Goal: Task Accomplishment & Management: Complete application form

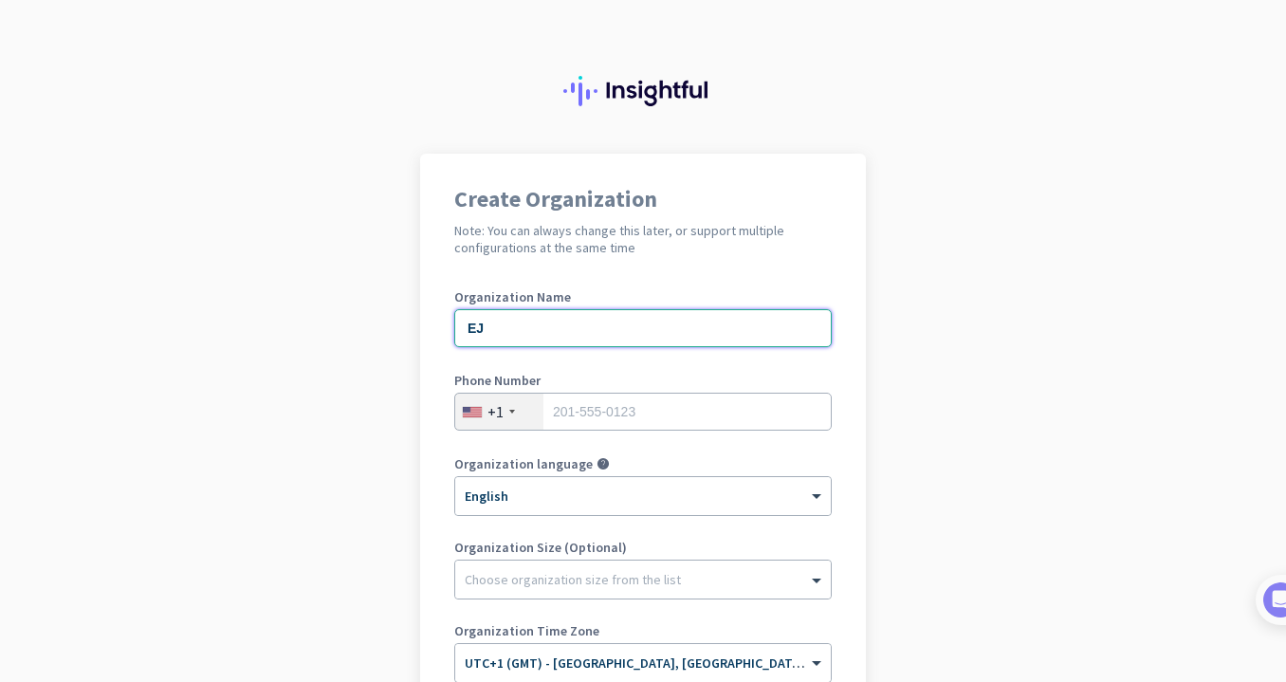
type input "EJ"
click at [520, 417] on div "+1" at bounding box center [499, 412] width 88 height 36
click at [532, 415] on div "+376" at bounding box center [499, 412] width 88 height 36
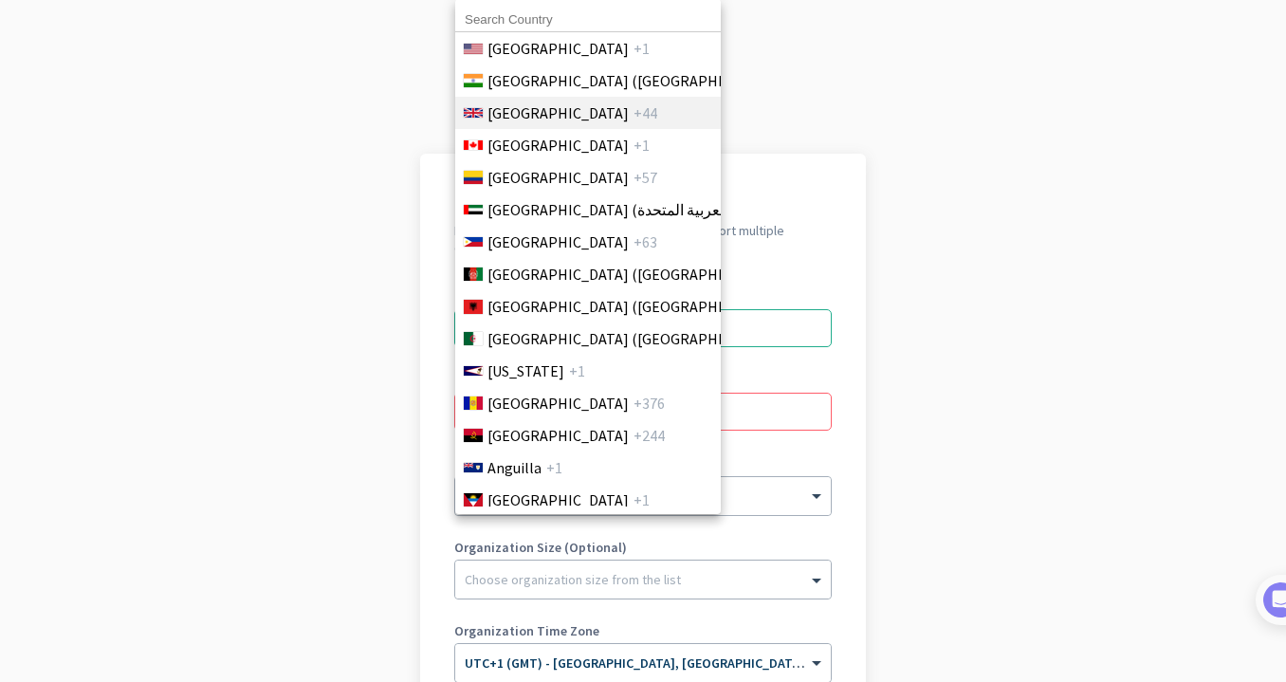
click at [576, 109] on span "[GEOGRAPHIC_DATA]" at bounding box center [558, 113] width 141 height 23
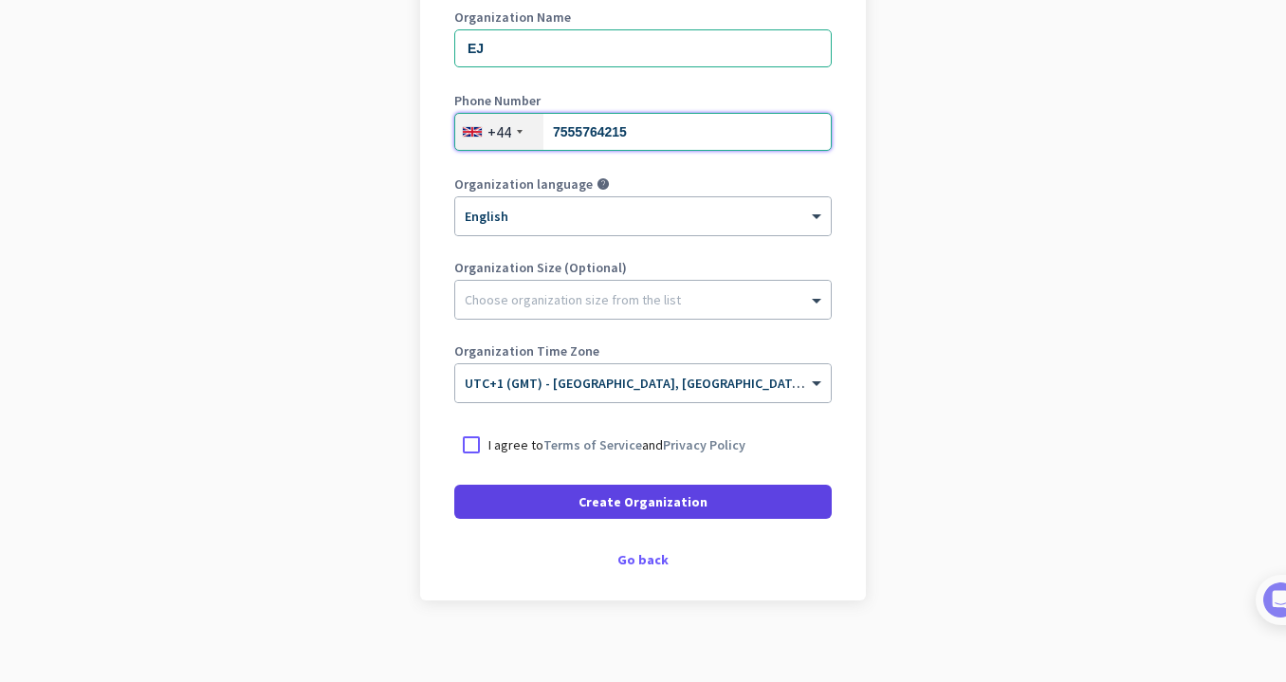
scroll to position [284, 0]
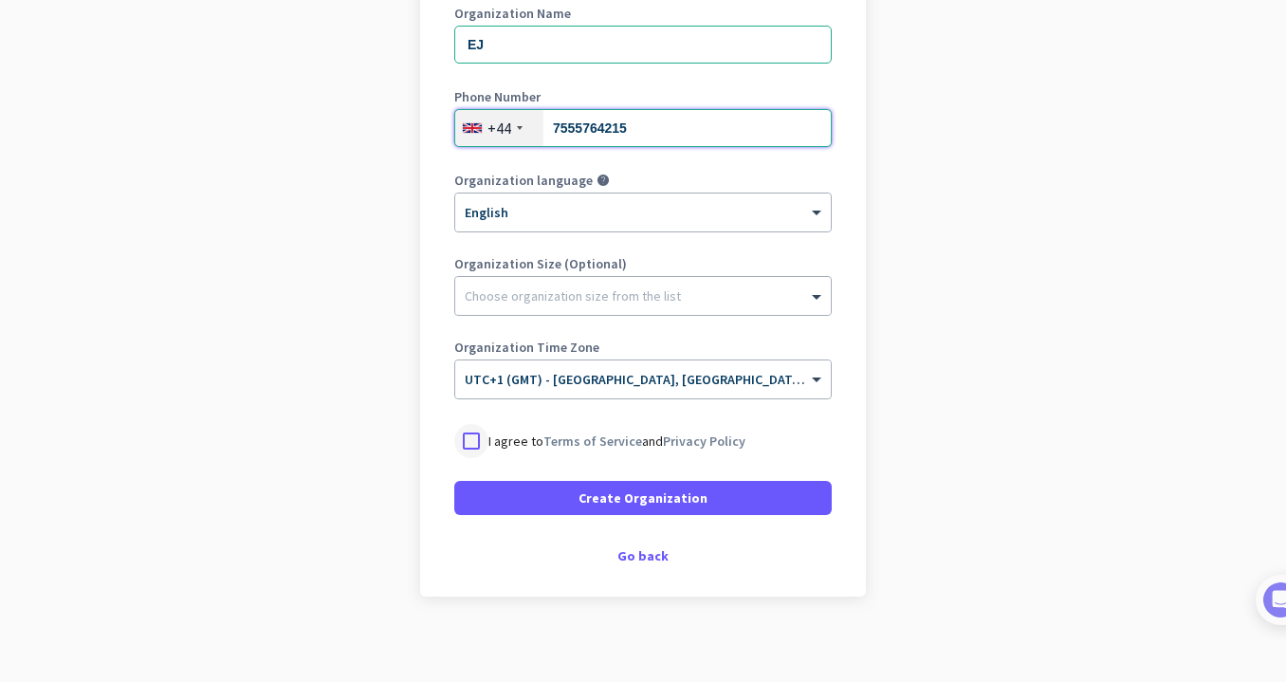
type input "7555764215"
click at [469, 442] on div at bounding box center [471, 441] width 34 height 34
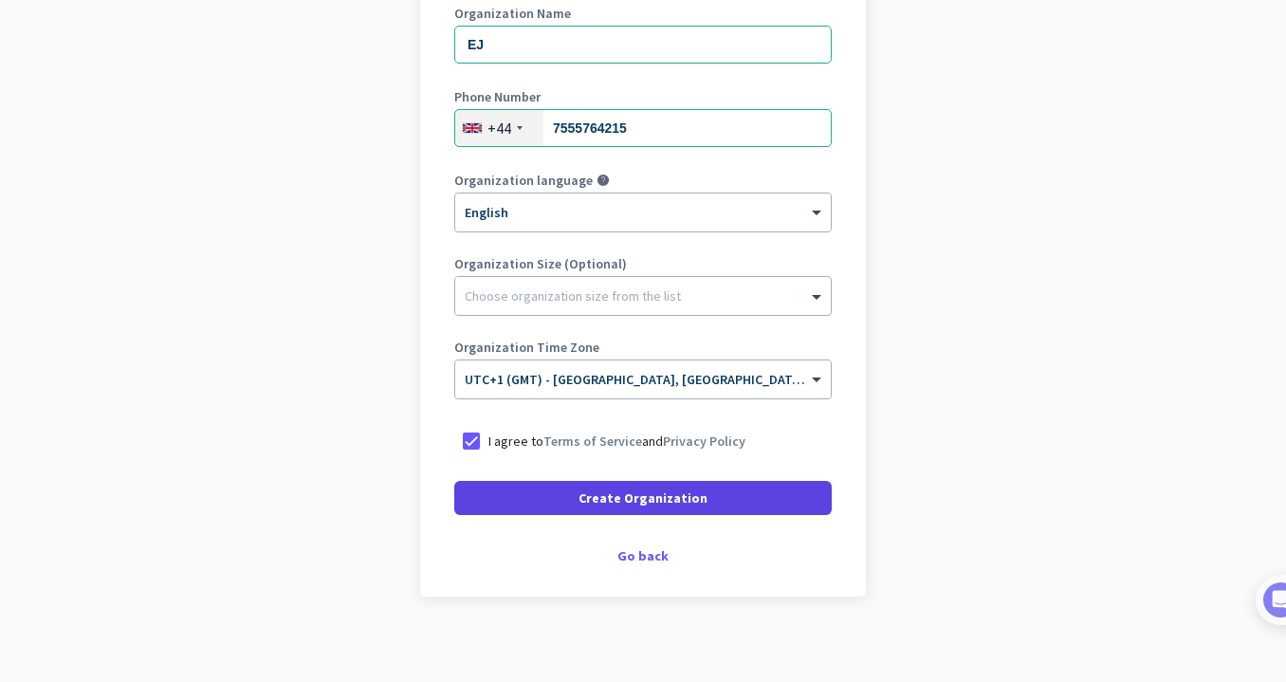
click at [577, 491] on span at bounding box center [643, 498] width 378 height 46
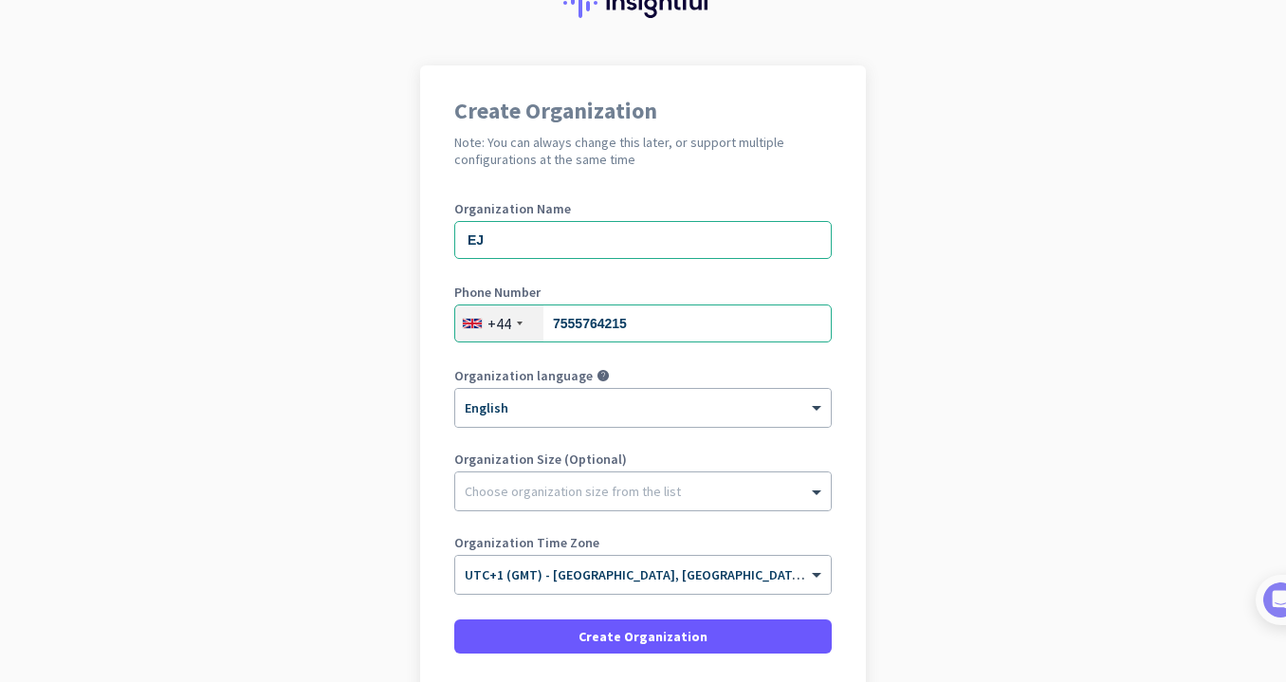
scroll to position [60, 0]
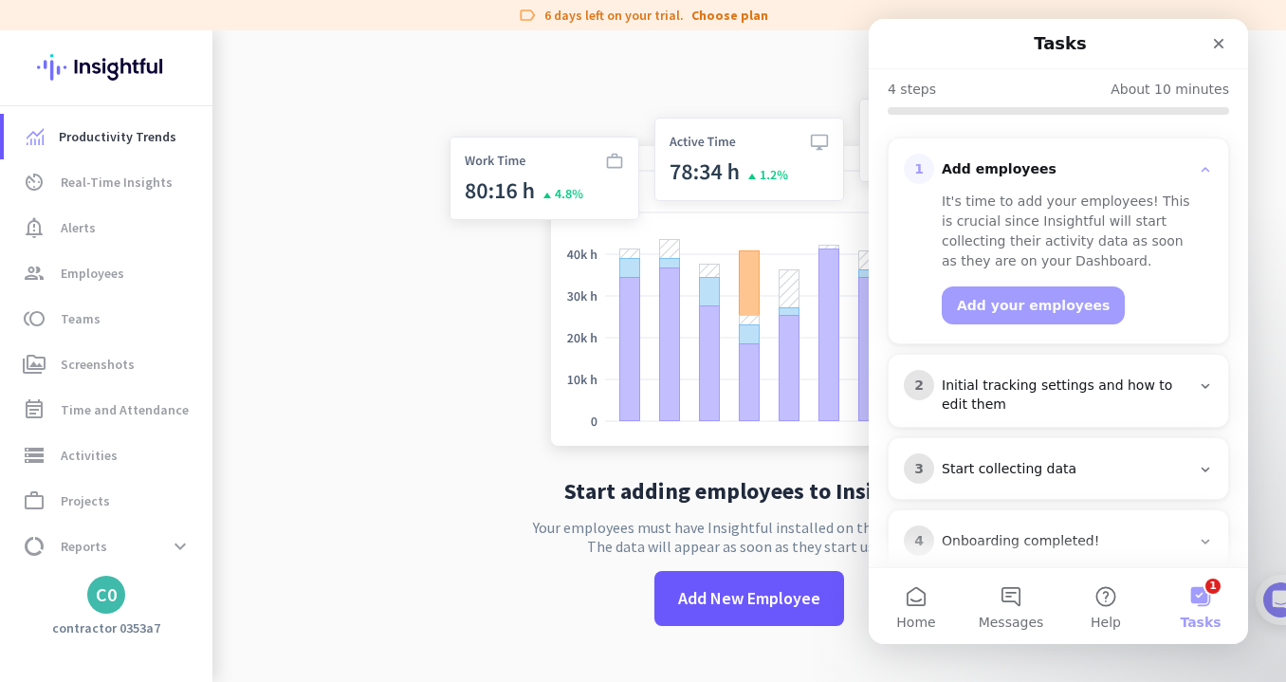
scroll to position [188, 0]
click at [1049, 378] on div "Initial tracking settings and how to edit them" at bounding box center [1066, 397] width 249 height 38
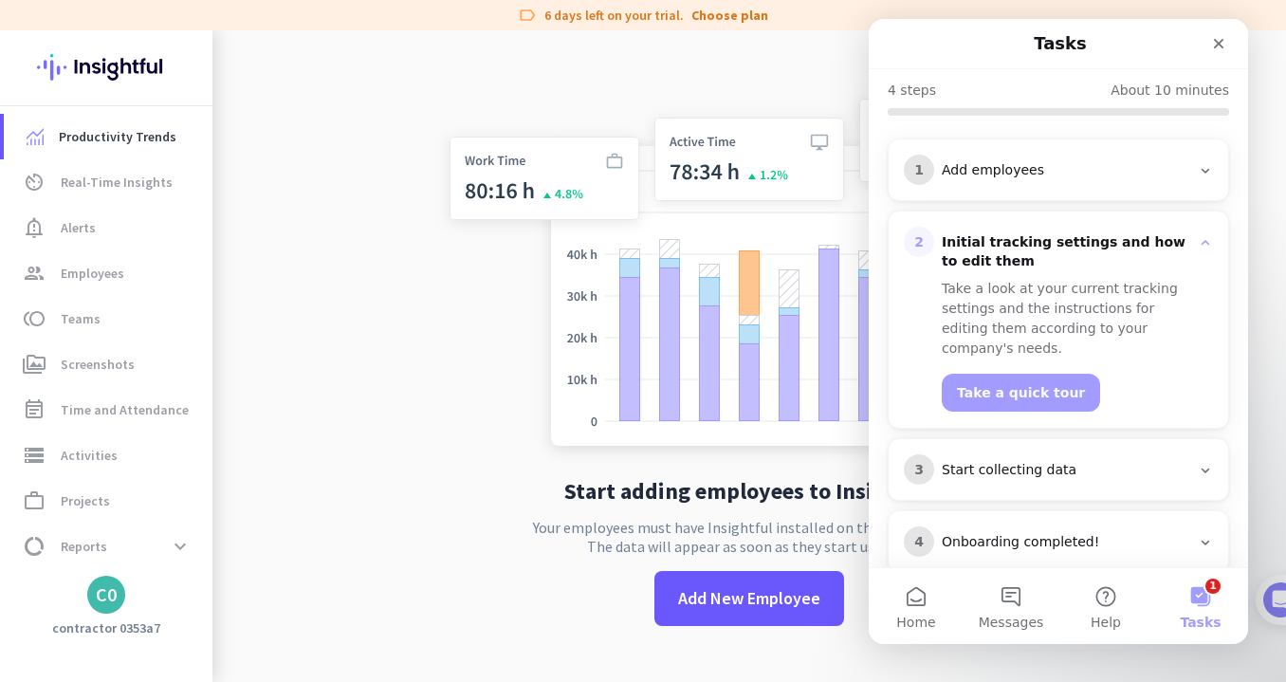
click at [1025, 461] on div "Start collecting data" at bounding box center [1066, 470] width 249 height 19
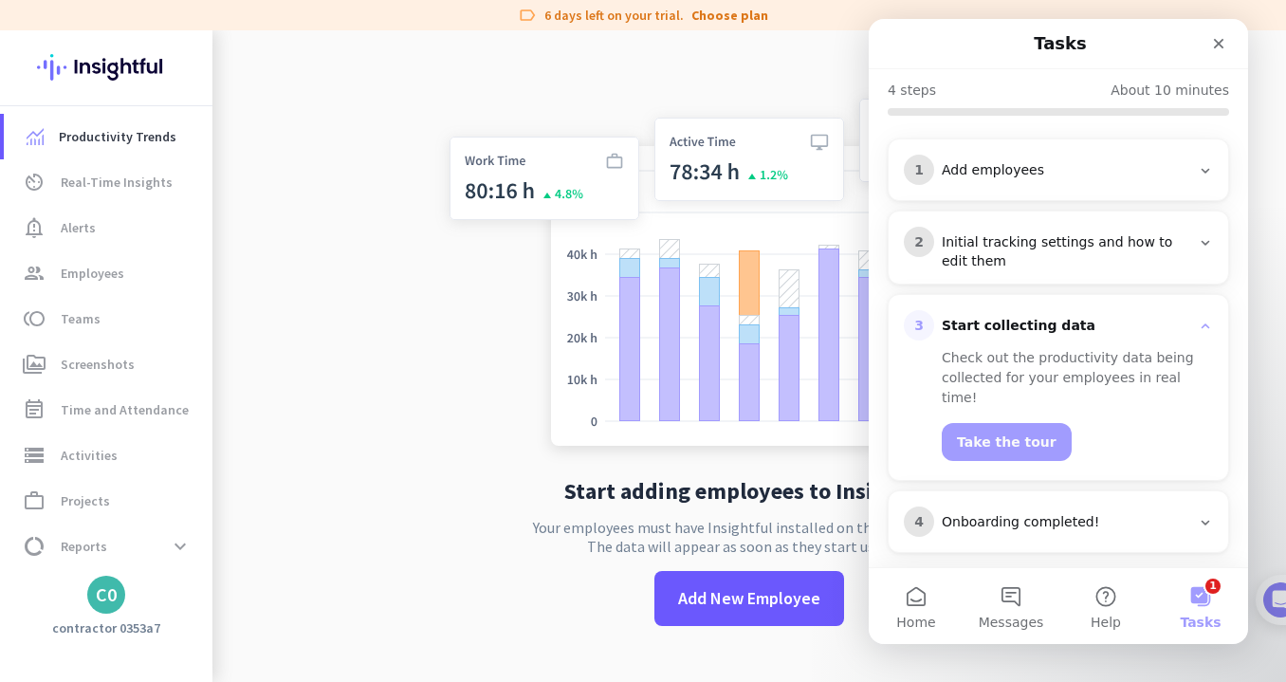
scroll to position [168, 0]
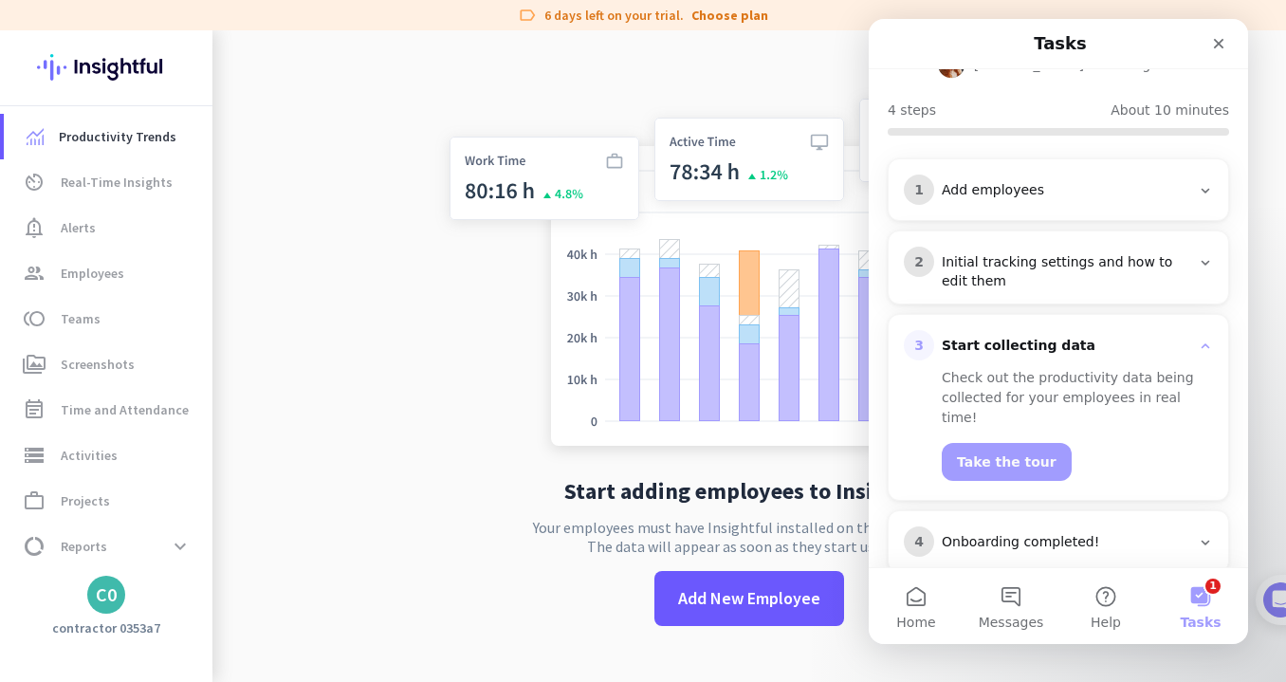
click at [1028, 533] on div "Onboarding completed!" at bounding box center [1066, 542] width 249 height 19
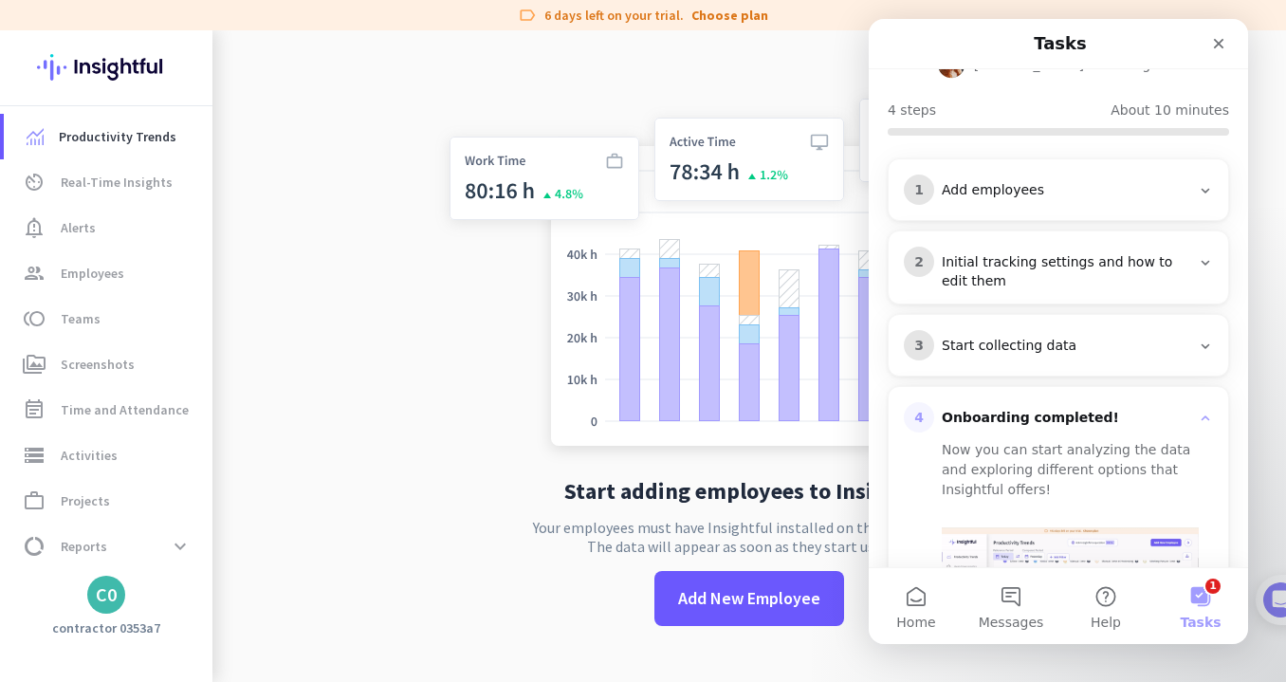
click at [1209, 605] on button "1 Tasks" at bounding box center [1201, 606] width 95 height 76
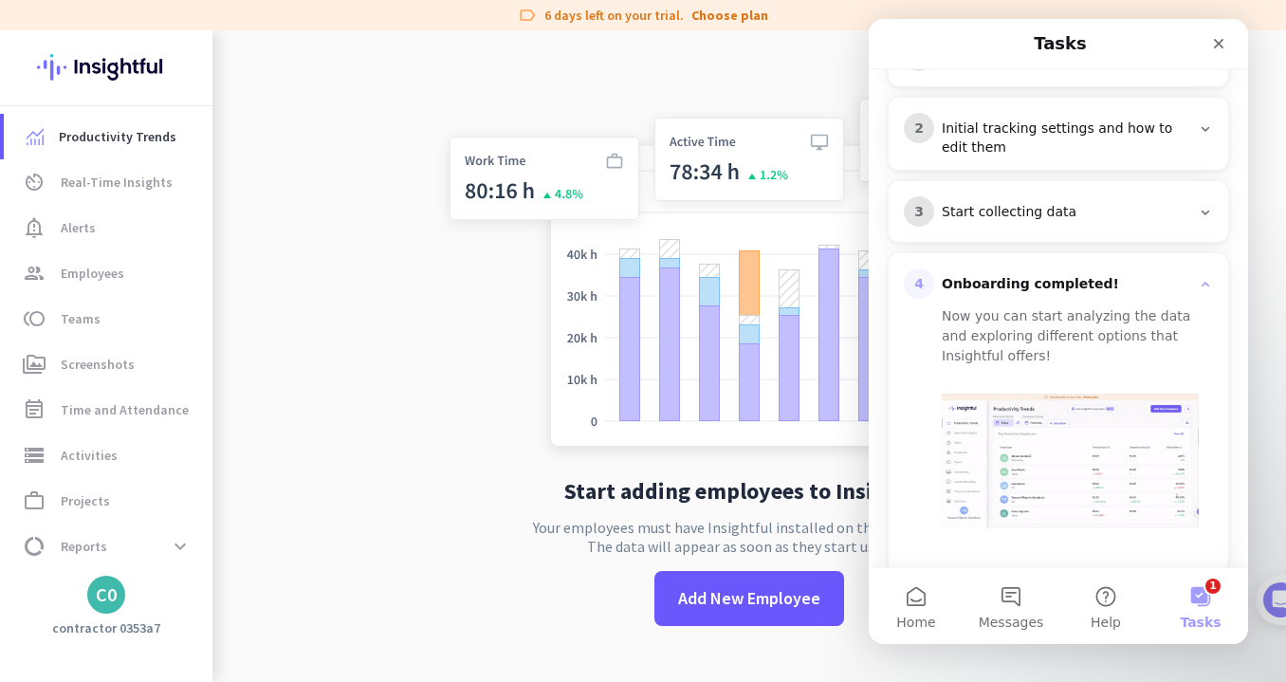
scroll to position [301, 0]
click at [483, 435] on img at bounding box center [749, 276] width 628 height 378
click at [1217, 35] on div "Close" at bounding box center [1219, 44] width 34 height 34
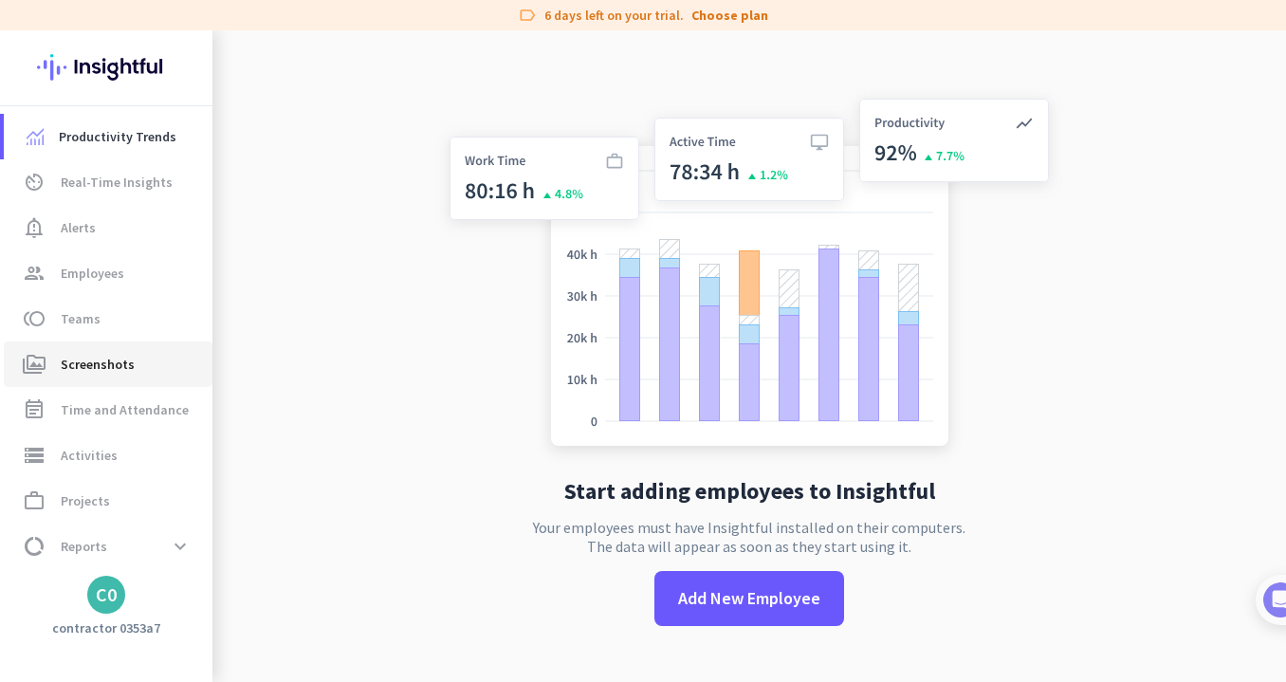
scroll to position [0, 0]
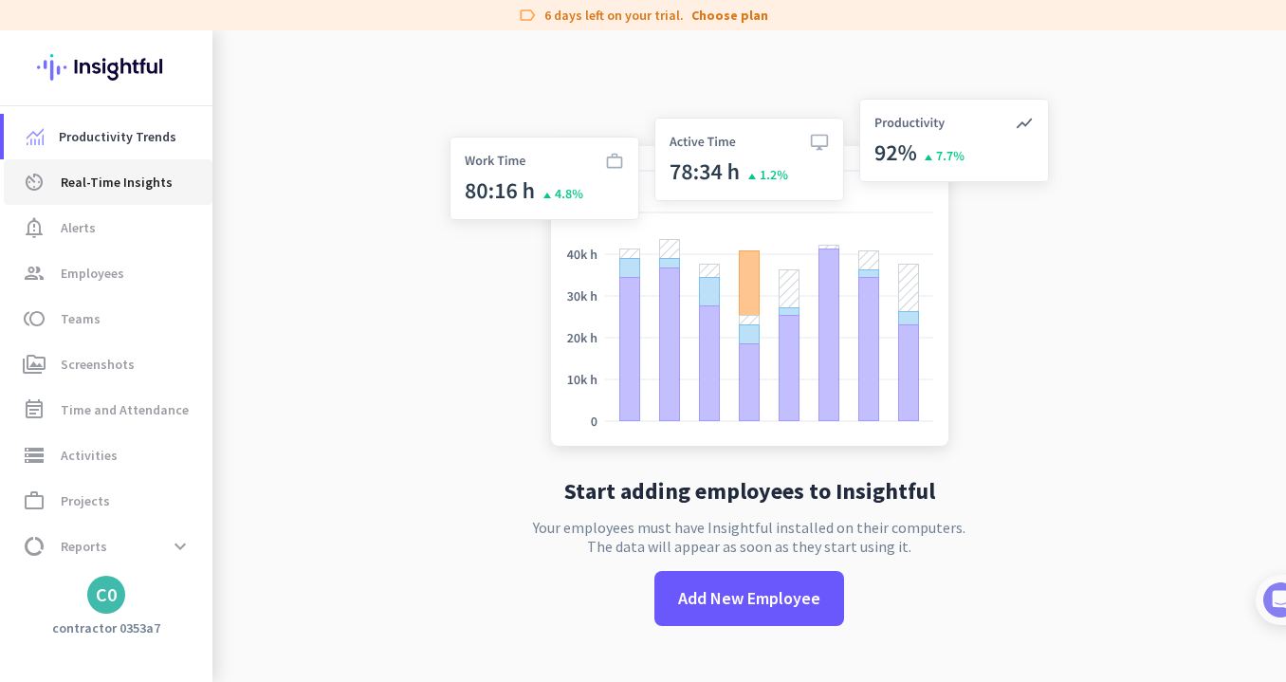
click at [143, 187] on span "Real-Time Insights" at bounding box center [117, 182] width 112 height 23
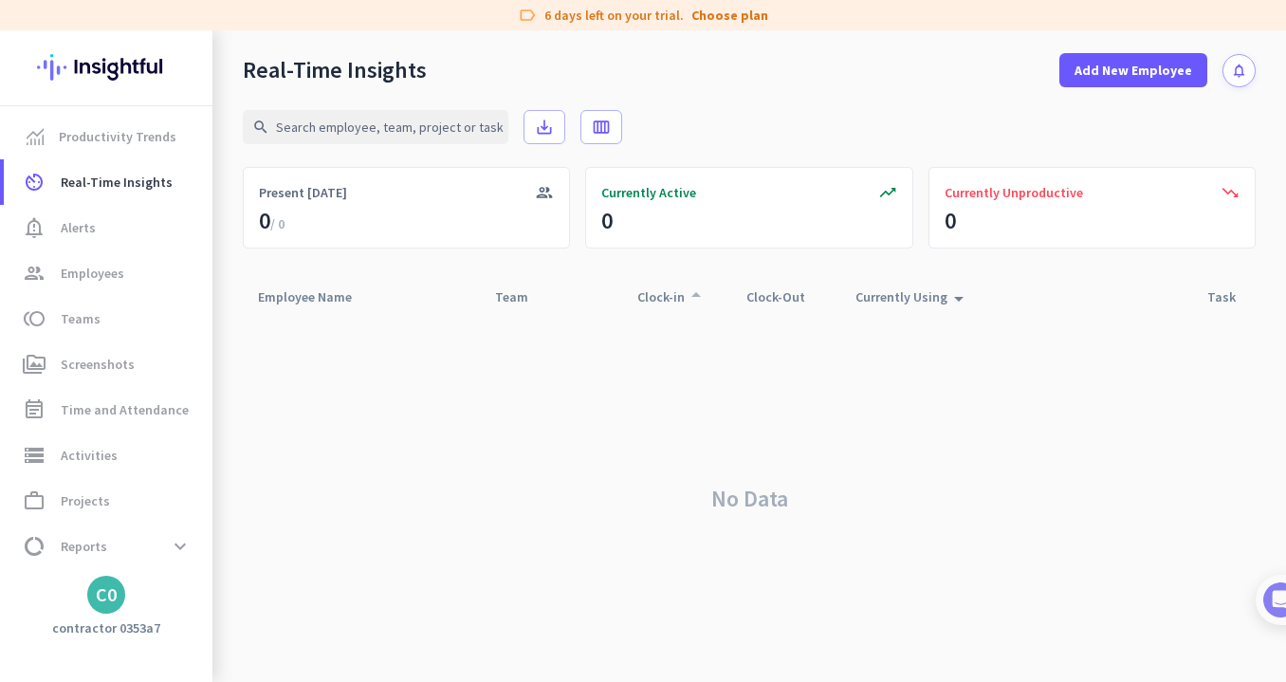
click at [672, 299] on div "Clock-in arrow_drop_up" at bounding box center [672, 297] width 70 height 27
click at [130, 422] on link "event_note Time and Attendance" at bounding box center [108, 410] width 209 height 46
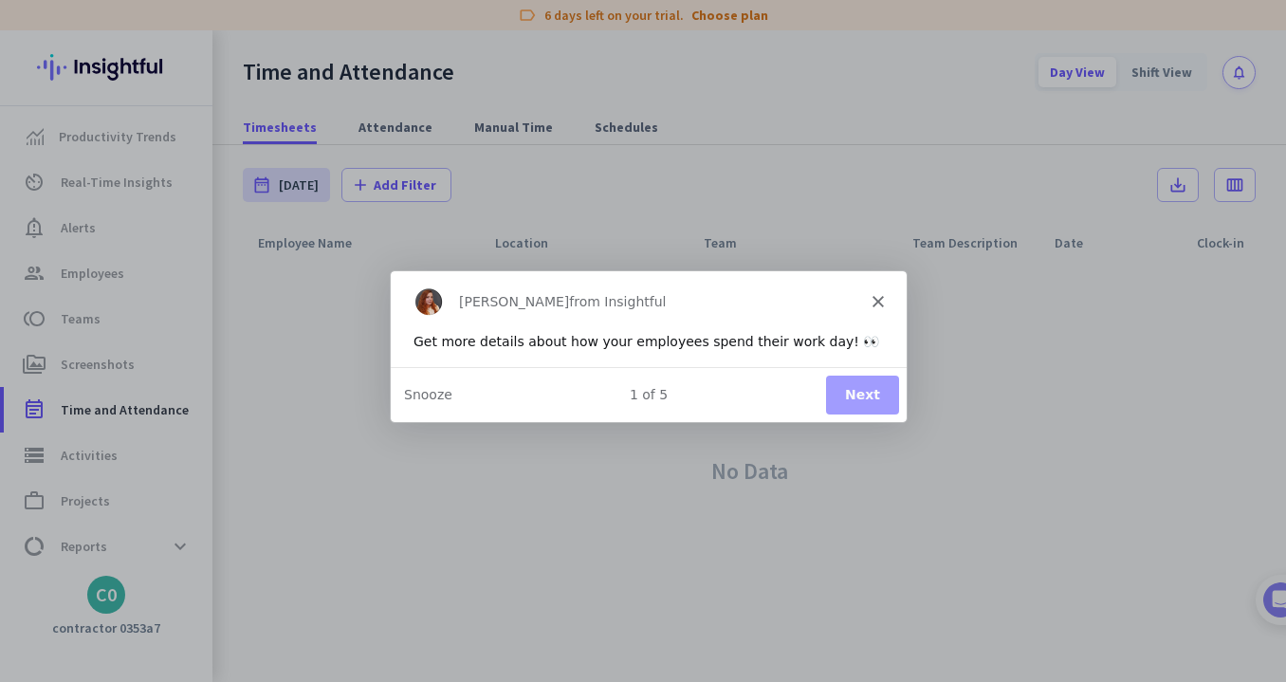
click at [864, 400] on button "Next" at bounding box center [861, 394] width 73 height 39
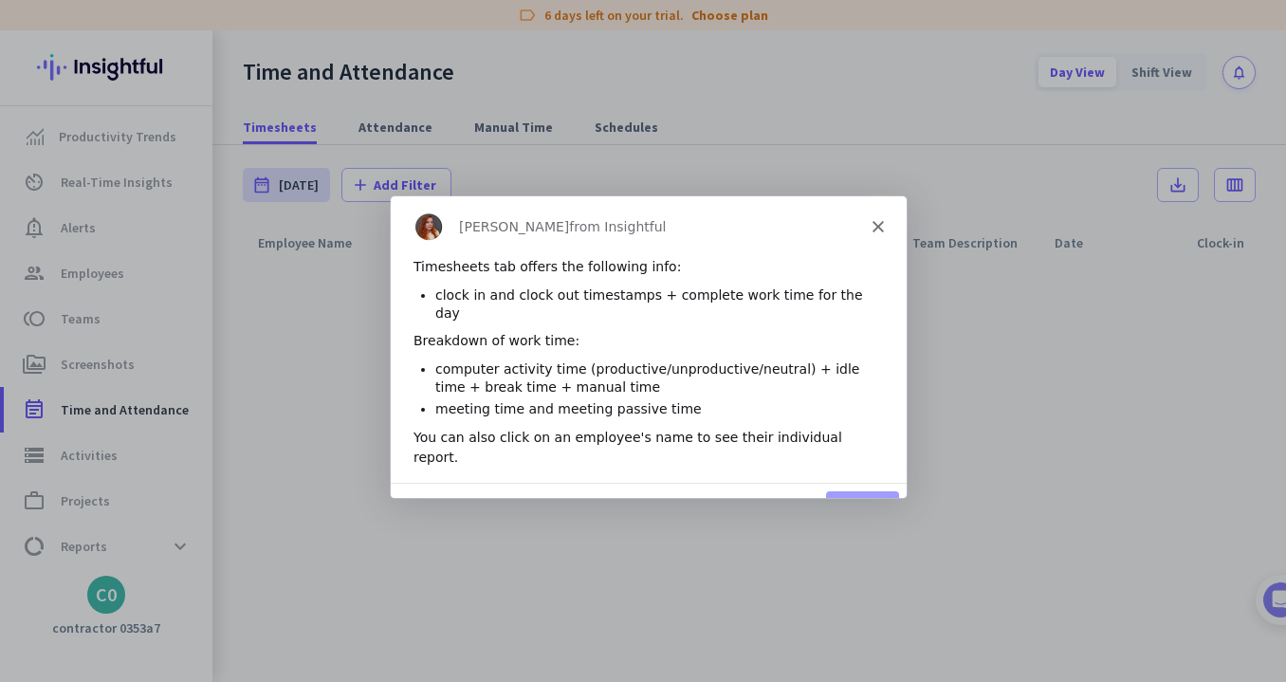
click at [853, 489] on button "Next" at bounding box center [861, 508] width 73 height 39
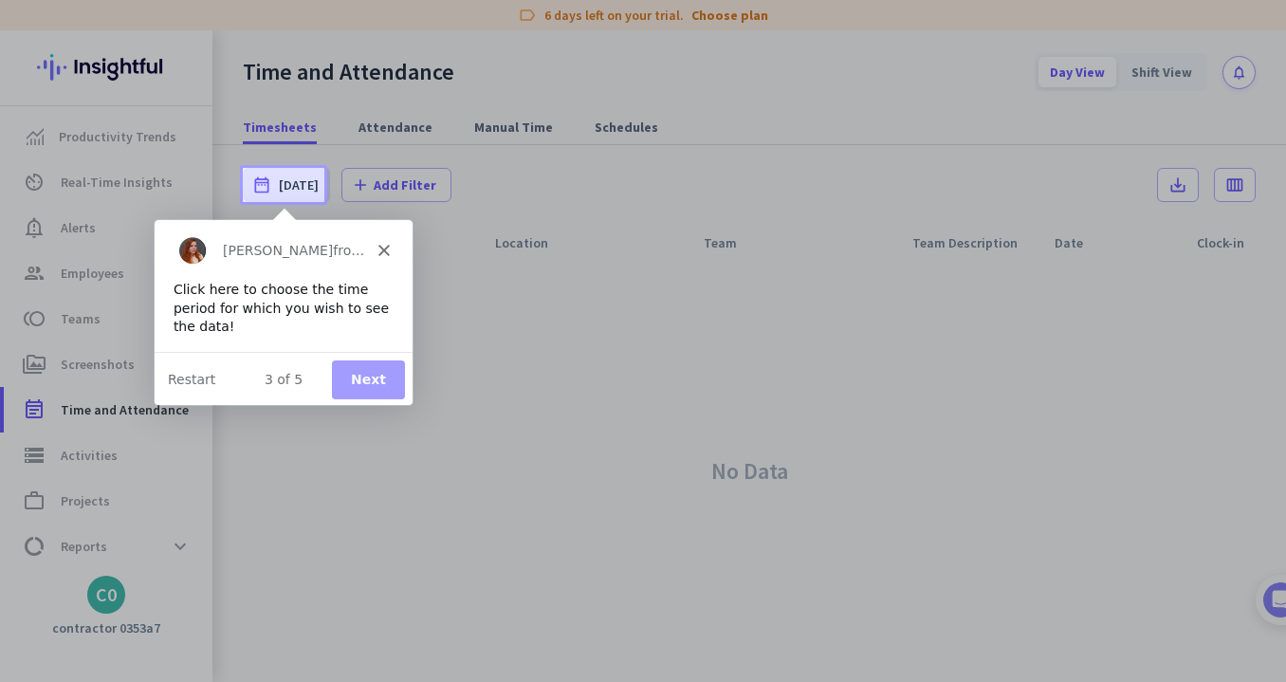
click at [367, 383] on button "Next" at bounding box center [367, 379] width 73 height 39
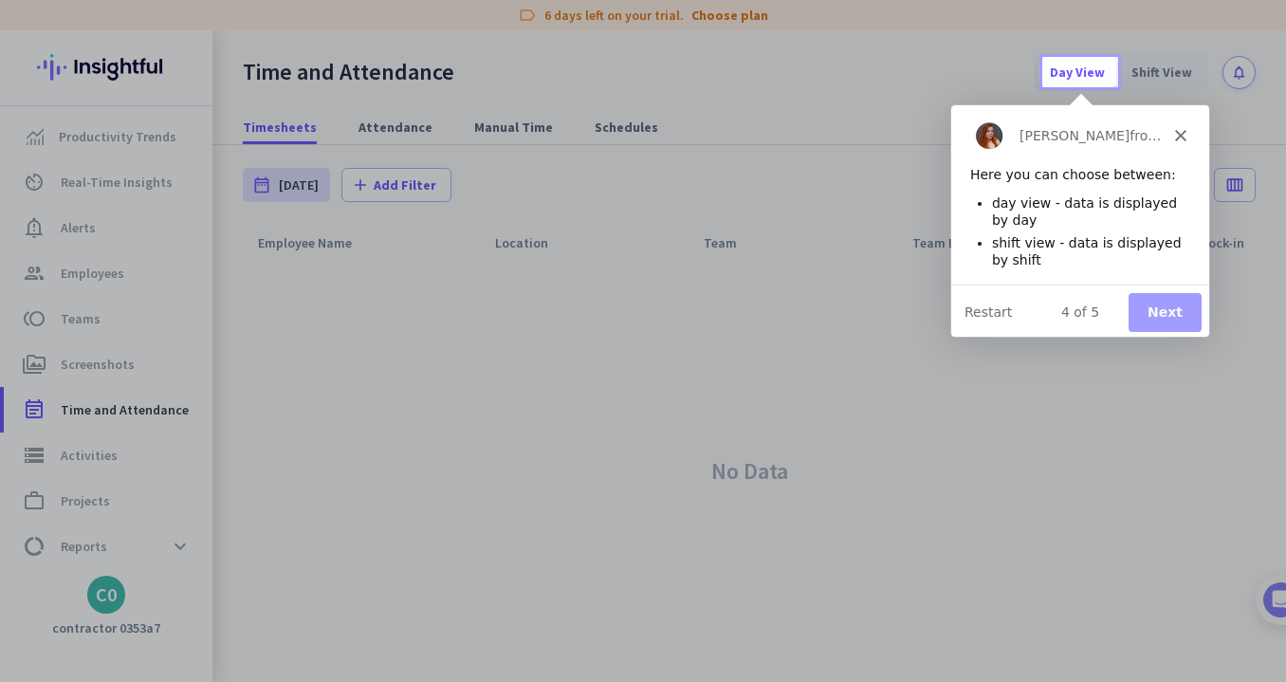
click at [1180, 308] on button "Next" at bounding box center [1164, 311] width 73 height 39
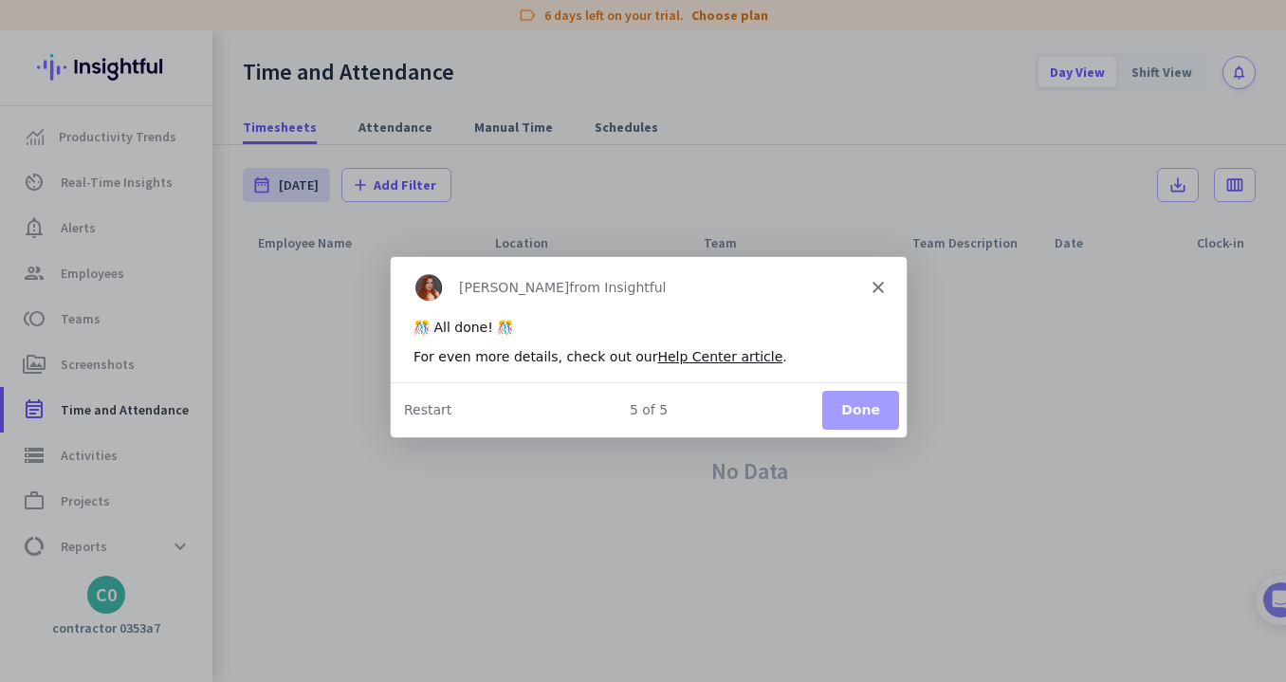
click at [876, 405] on button "Done" at bounding box center [860, 408] width 77 height 39
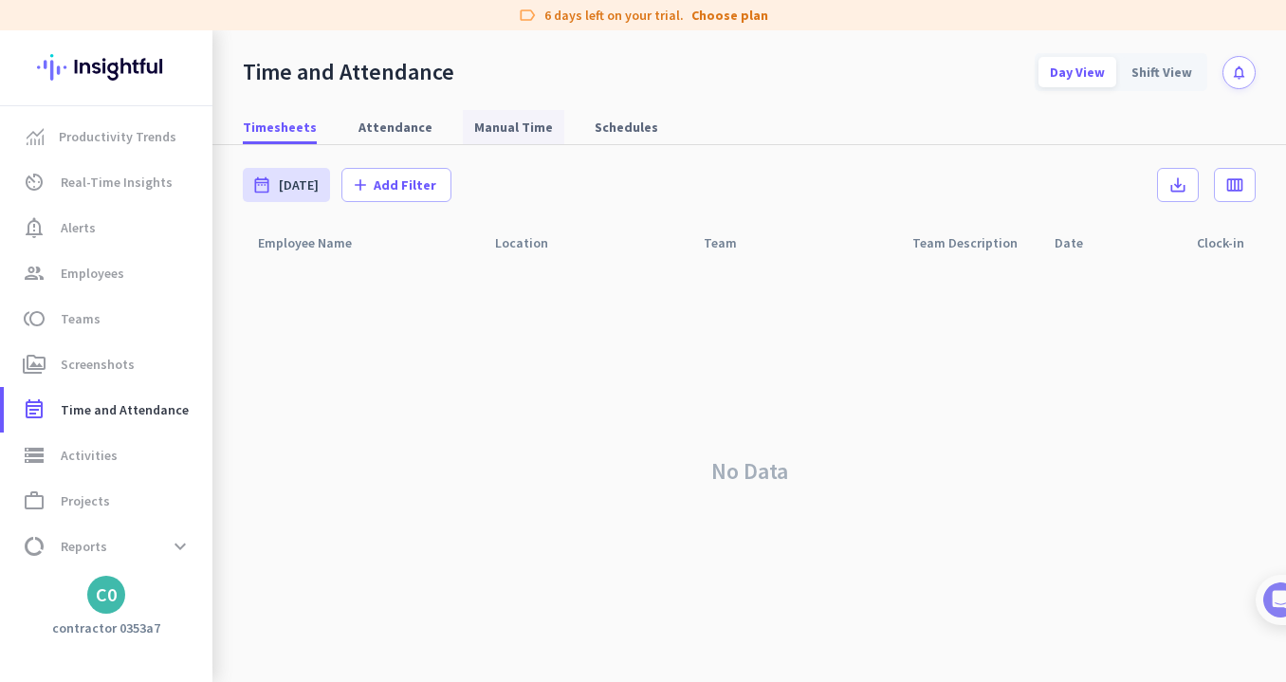
click at [526, 114] on span "Manual Time" at bounding box center [513, 127] width 79 height 34
type input "[DATE] - [DATE]"
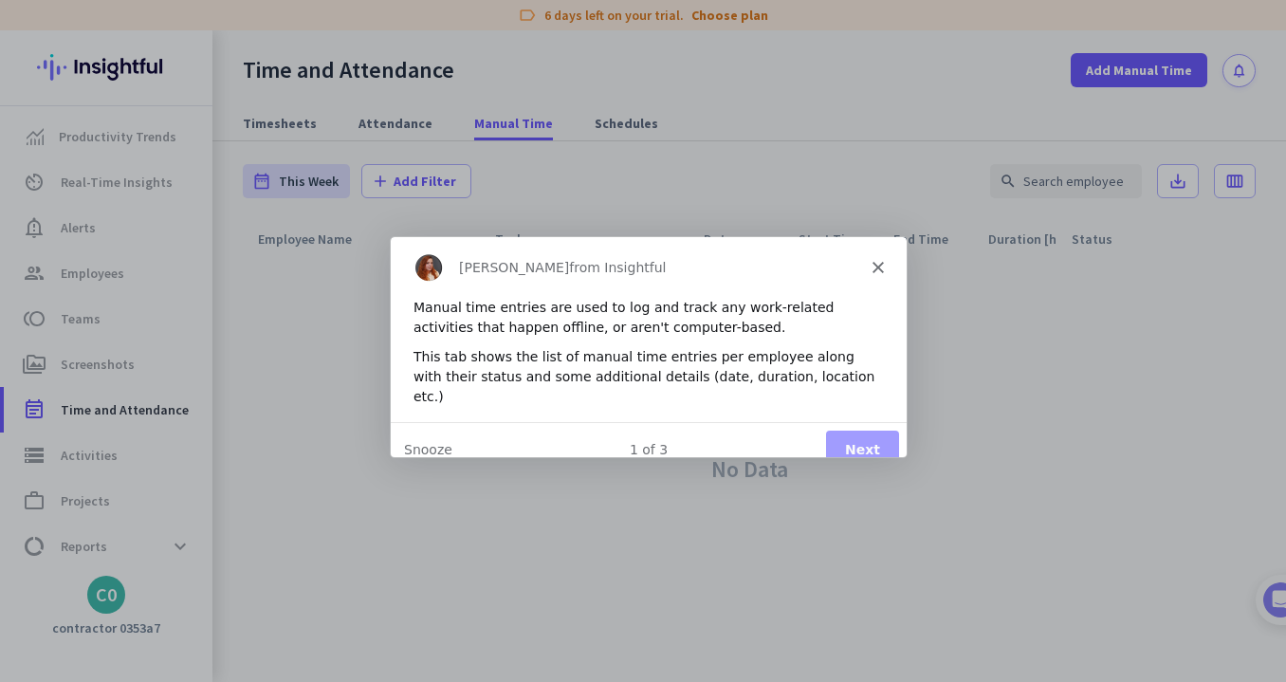
click at [863, 429] on button "Next" at bounding box center [861, 448] width 73 height 39
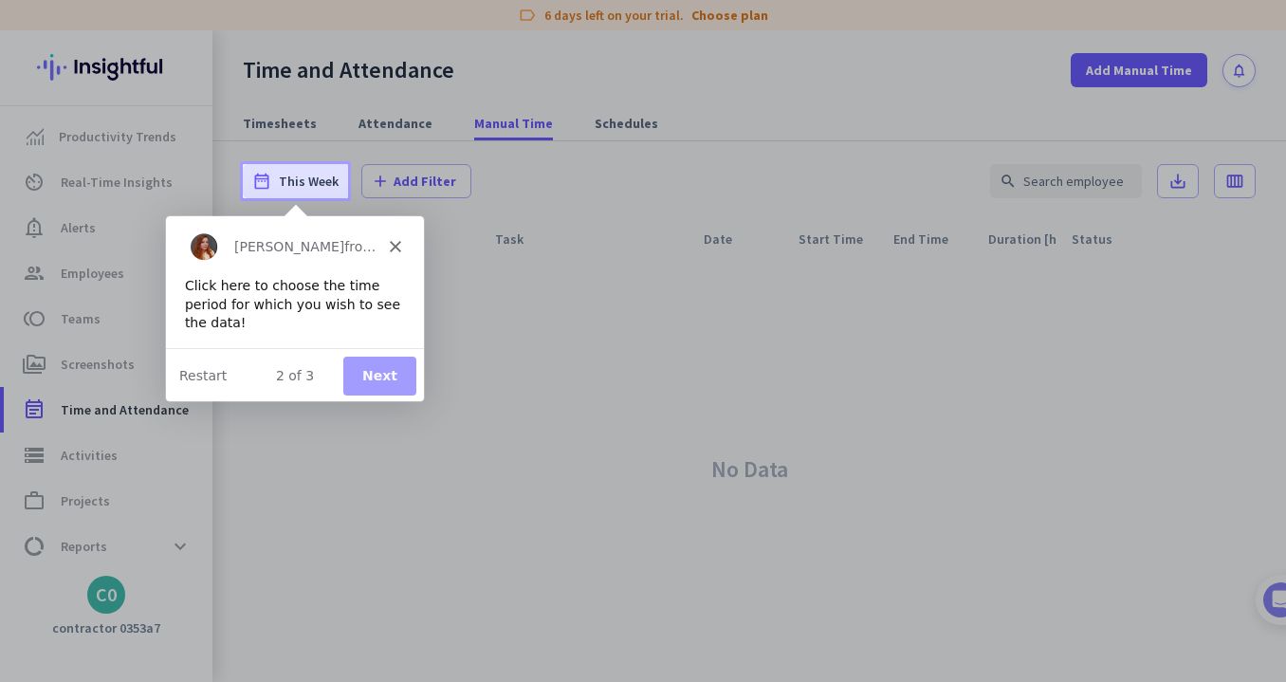
click at [392, 369] on button "Next" at bounding box center [378, 375] width 73 height 39
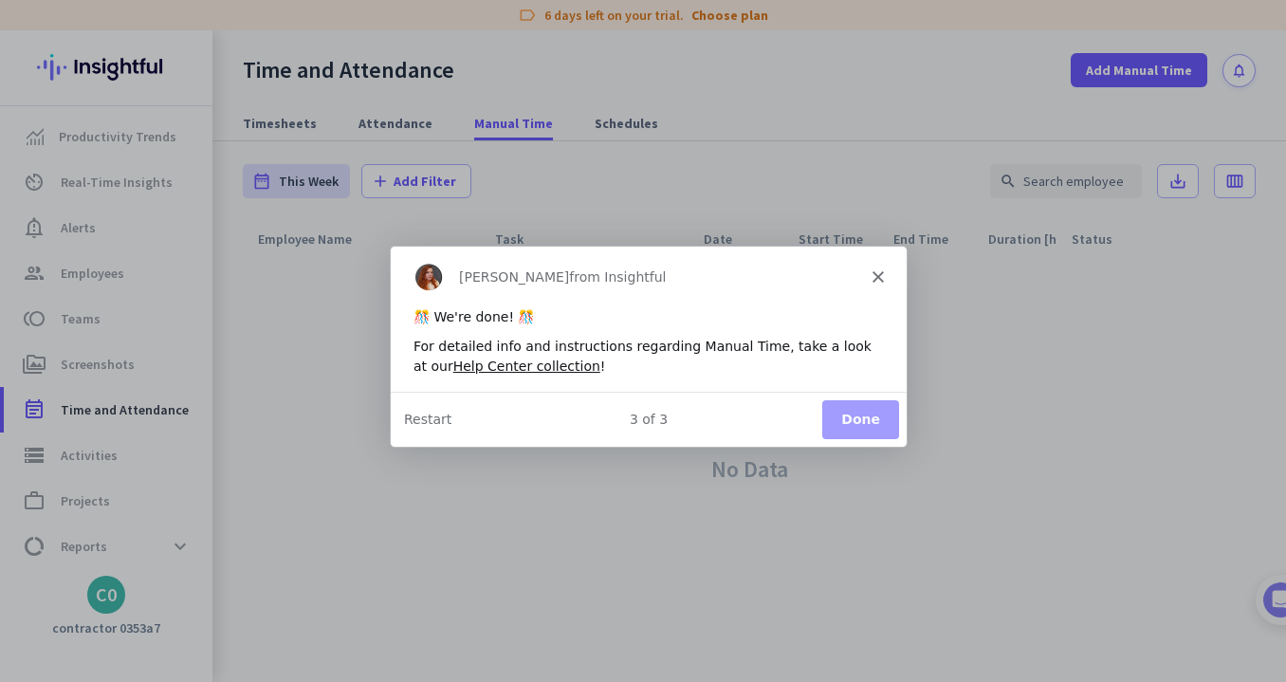
click at [848, 416] on button "Done" at bounding box center [860, 418] width 77 height 39
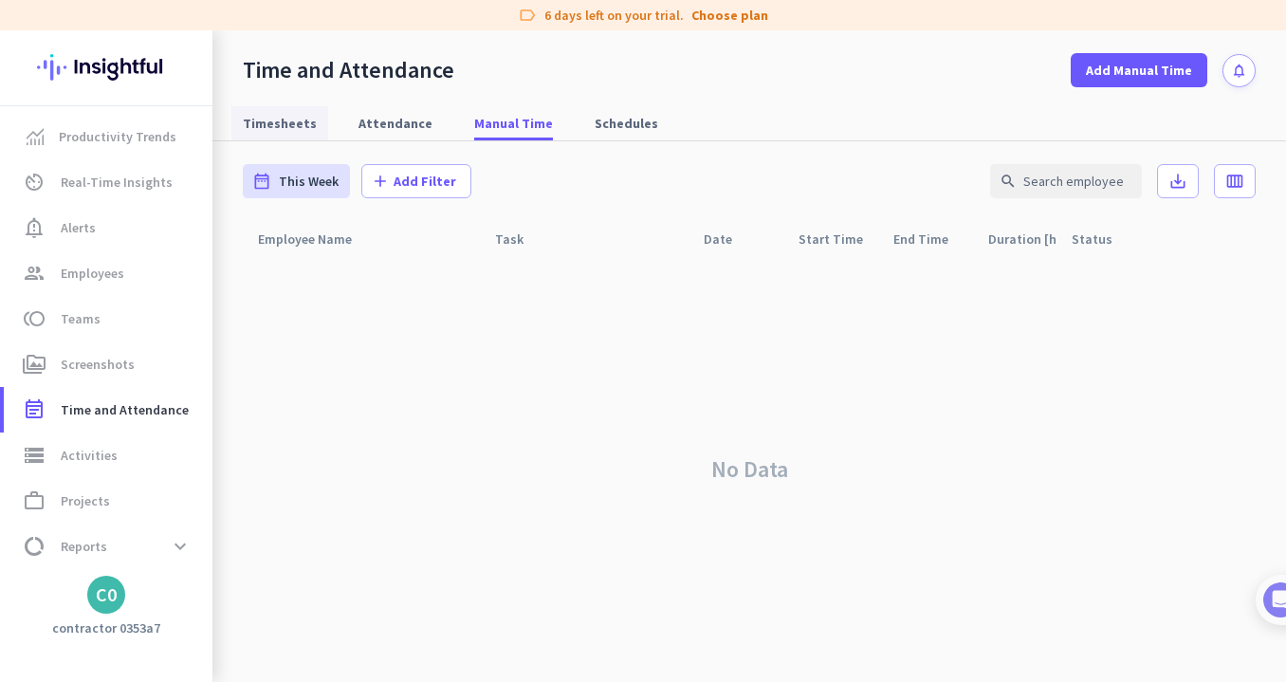
click at [280, 135] on span "Timesheets" at bounding box center [280, 123] width 74 height 34
type input "[DATE] - [DATE]"
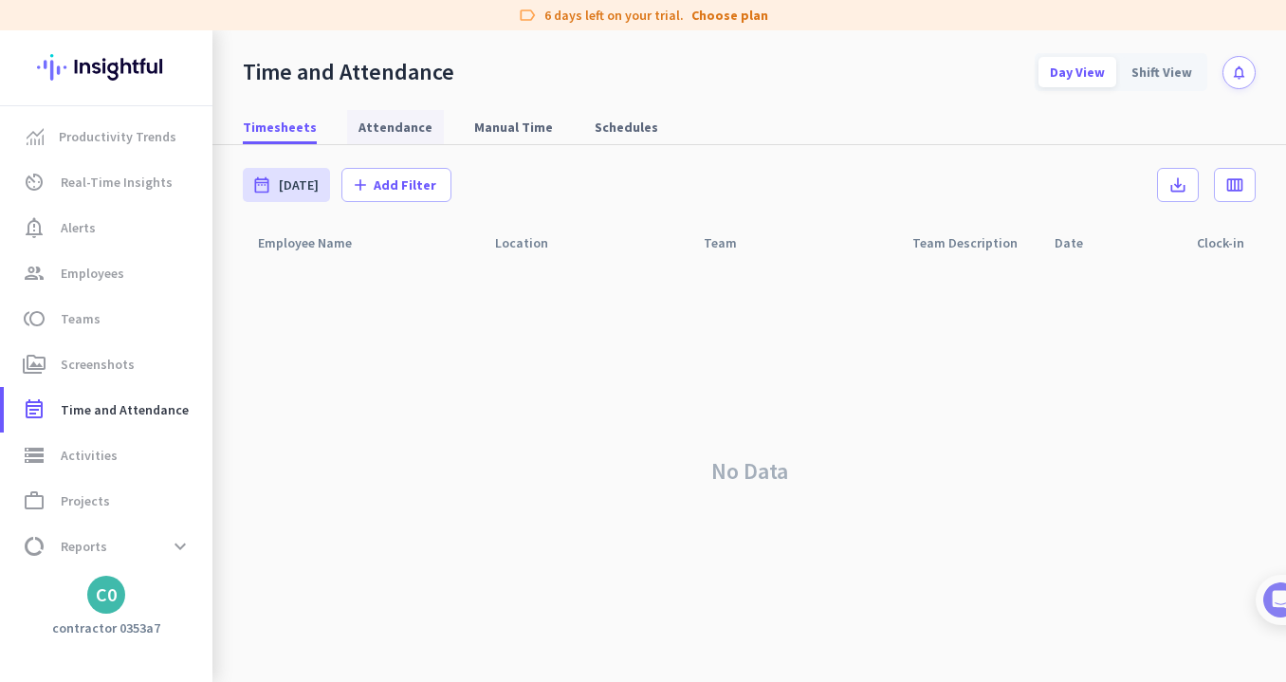
click at [373, 122] on span "Attendance" at bounding box center [396, 127] width 74 height 19
type input "[DATE] - [DATE]"
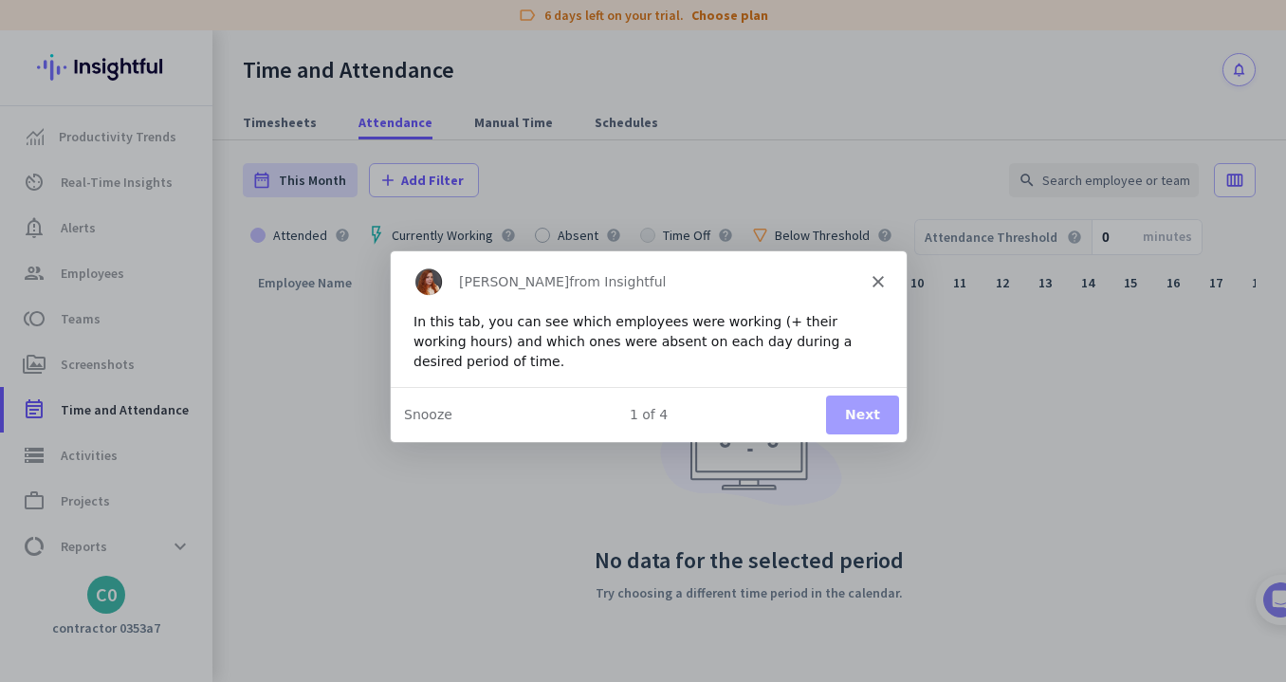
click at [868, 415] on button "Next" at bounding box center [861, 414] width 73 height 39
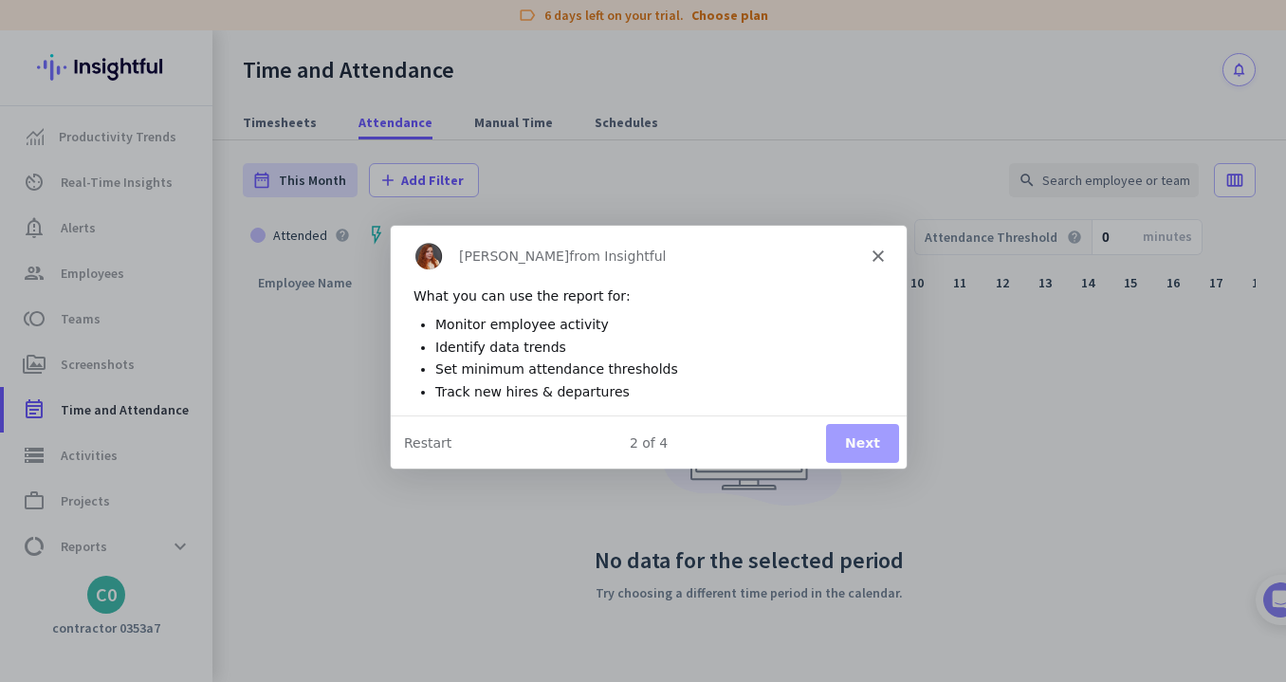
click at [862, 449] on button "Next" at bounding box center [861, 441] width 73 height 39
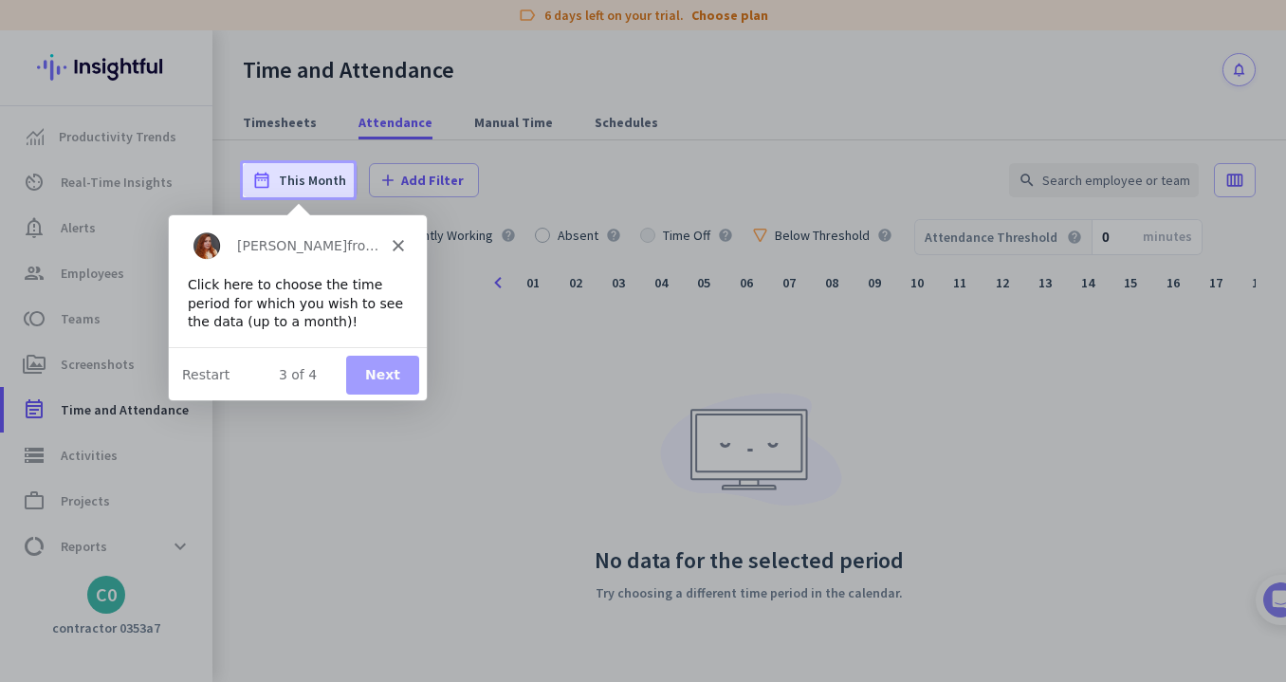
click at [394, 378] on button "Next" at bounding box center [381, 374] width 73 height 39
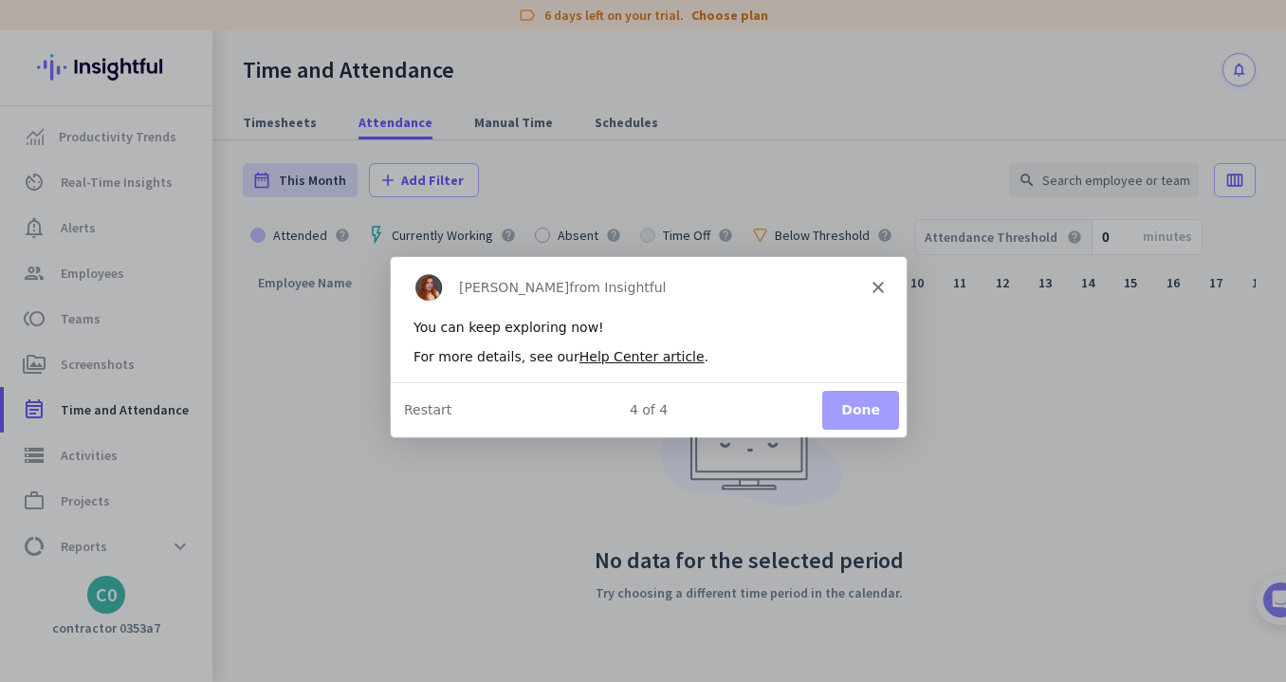
click at [888, 408] on button "Done" at bounding box center [860, 408] width 77 height 39
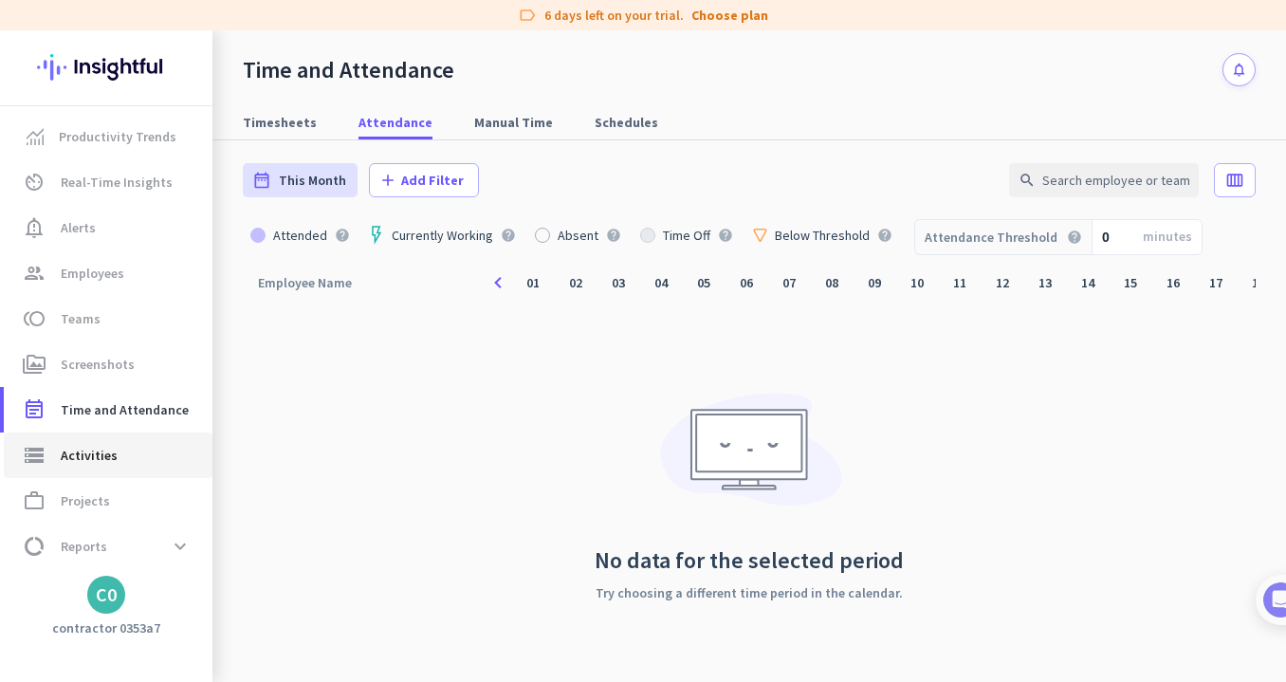
click at [125, 466] on span "storage Activities" at bounding box center [108, 455] width 178 height 23
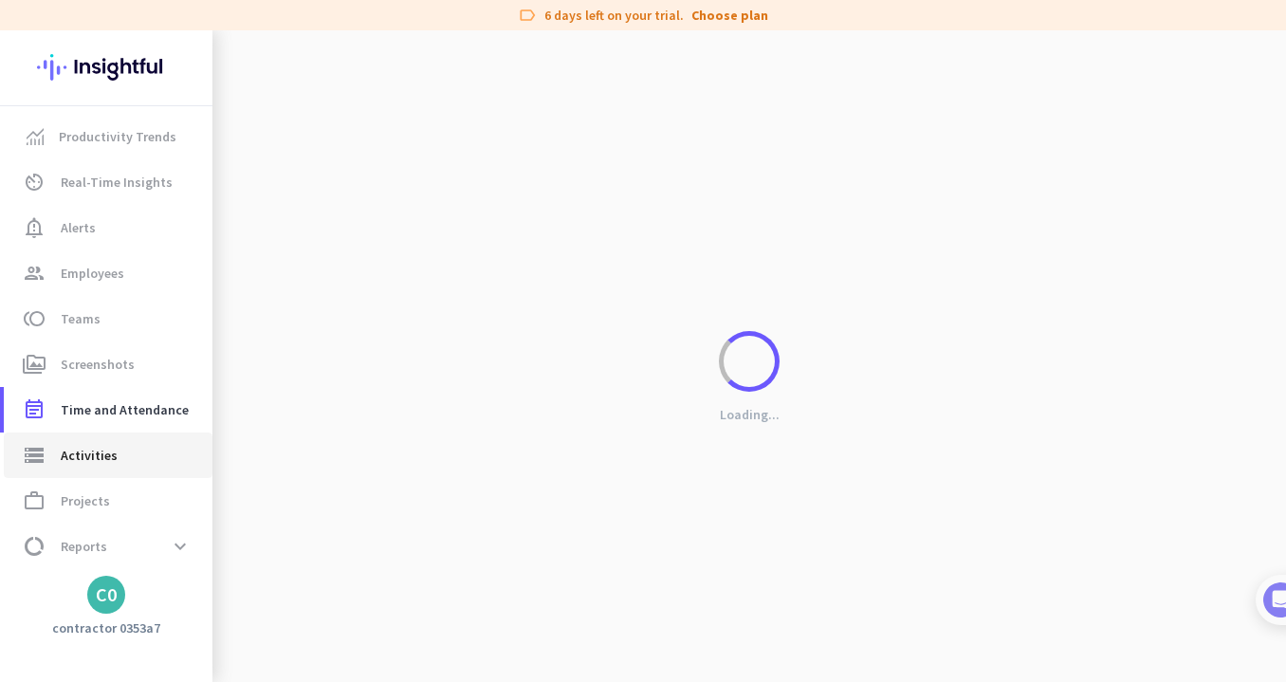
type input "[DATE]"
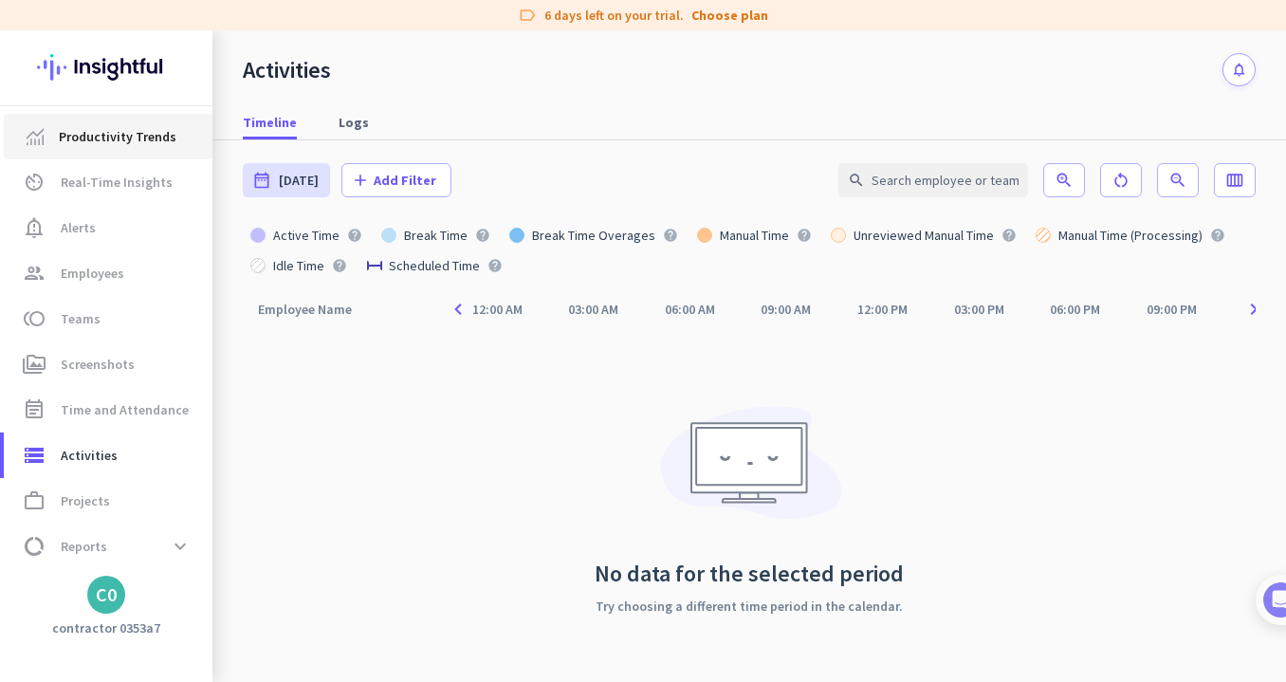
click at [93, 148] on link "Productivity Trends" at bounding box center [108, 137] width 209 height 46
type input "[DATE] - [DATE]"
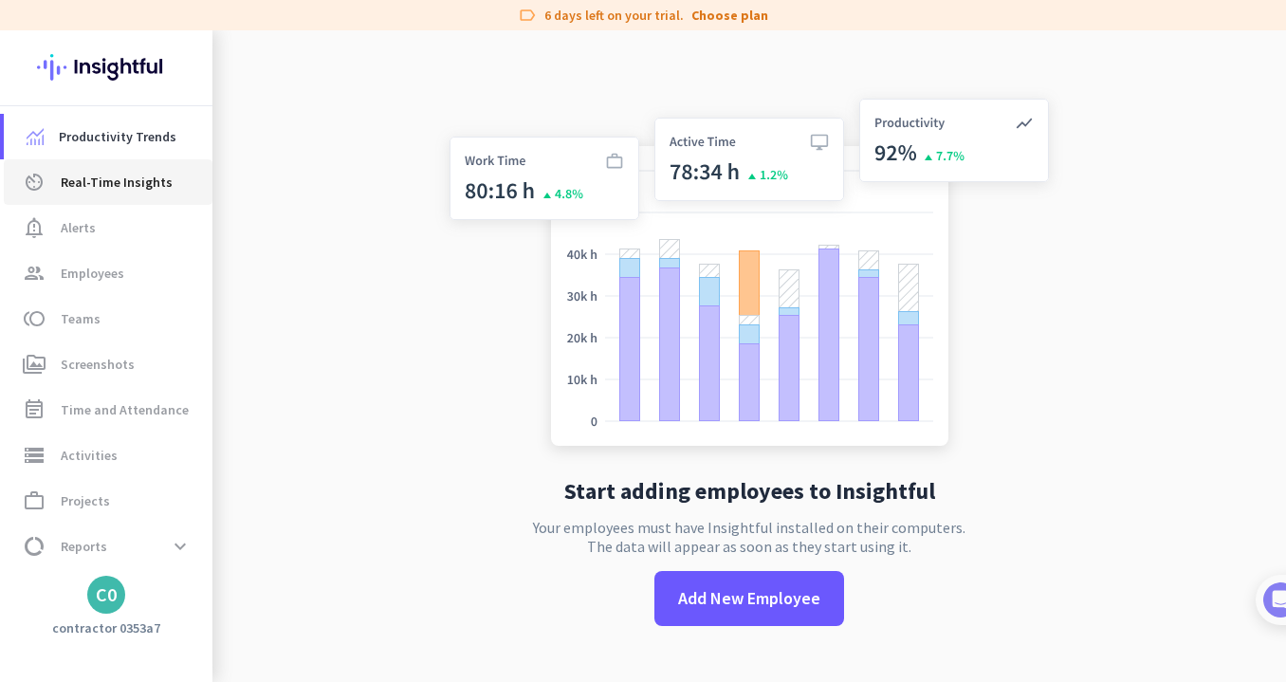
click at [88, 172] on span "Real-Time Insights" at bounding box center [117, 182] width 112 height 23
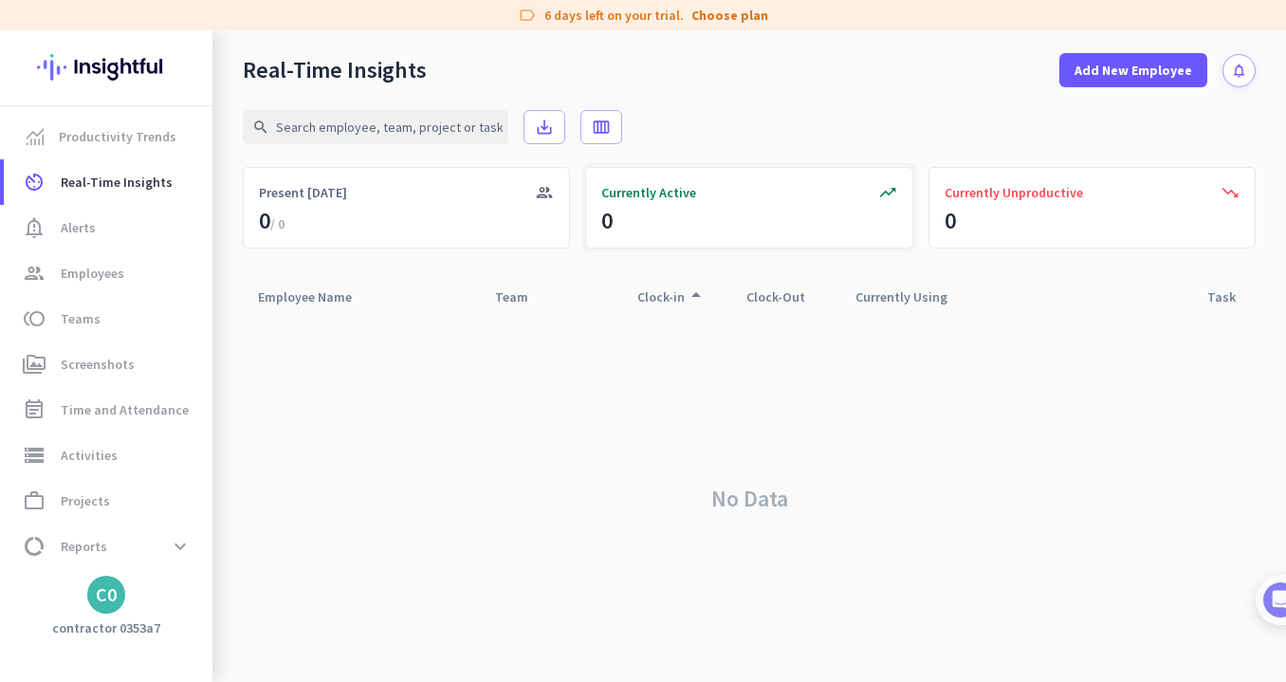
click at [628, 201] on span "Currently Active" at bounding box center [648, 192] width 95 height 19
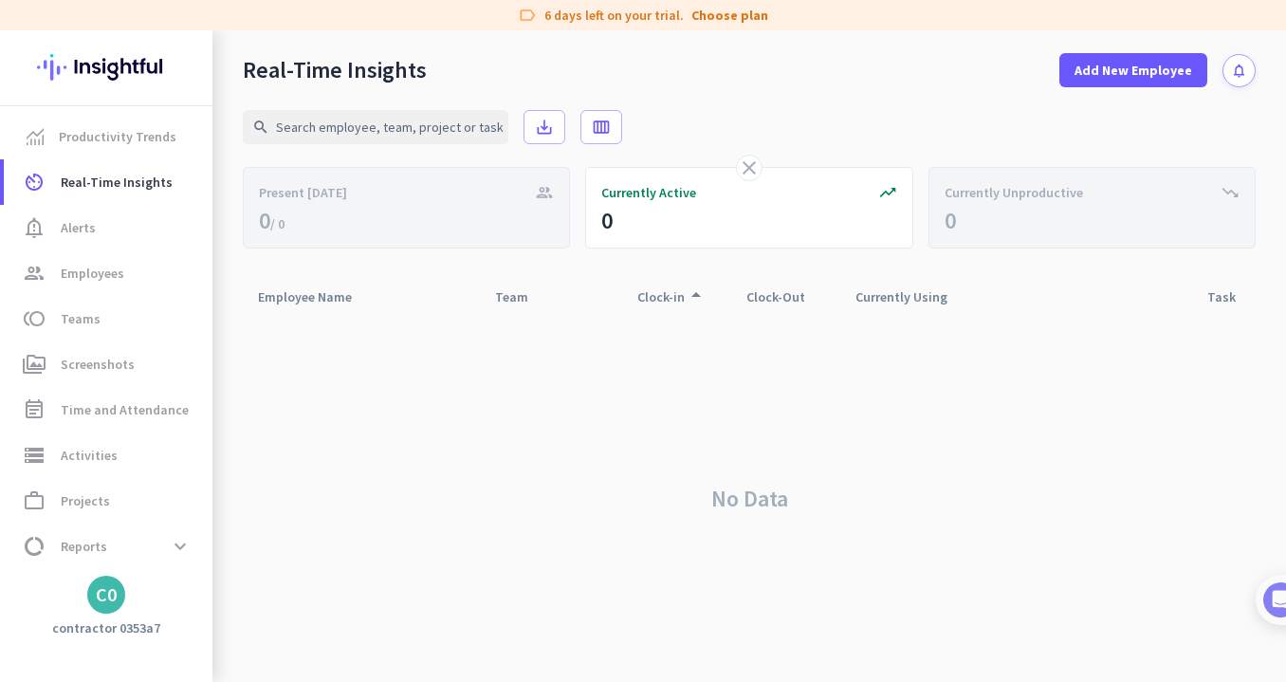
click at [666, 298] on div "Clock-in arrow_drop_up" at bounding box center [672, 297] width 70 height 27
click at [662, 312] on div "Clock-in arrow_drop_up" at bounding box center [676, 297] width 109 height 36
